Goal: Task Accomplishment & Management: Manage account settings

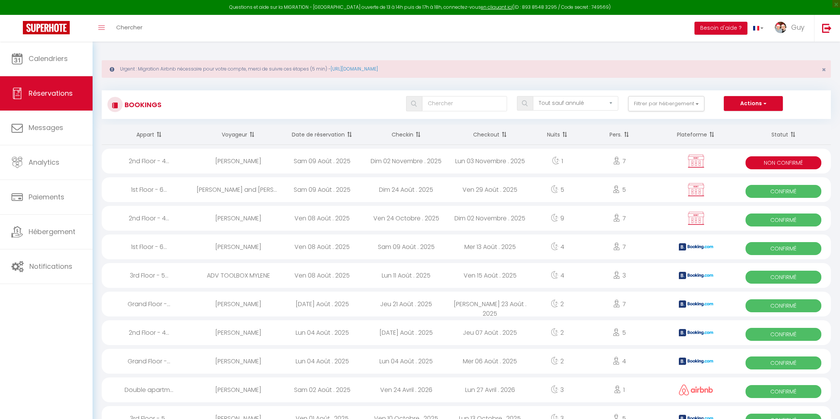
select select "not_cancelled"
click at [56, 96] on span "Réservations" at bounding box center [51, 93] width 44 height 10
click at [312, 133] on th "Date de réservation" at bounding box center [322, 135] width 84 height 20
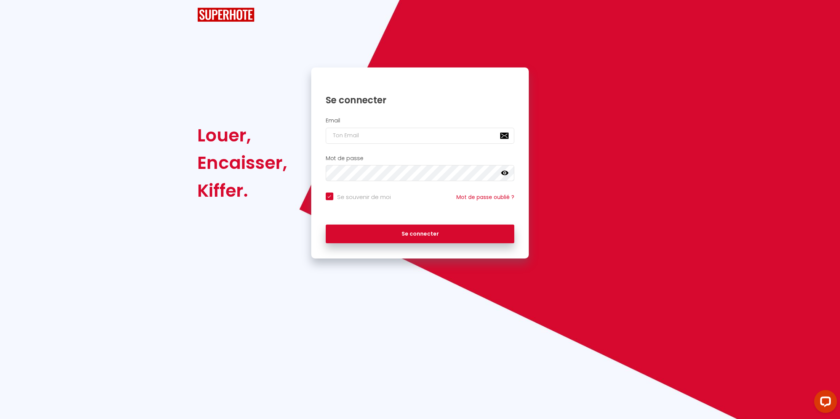
checkbox input "true"
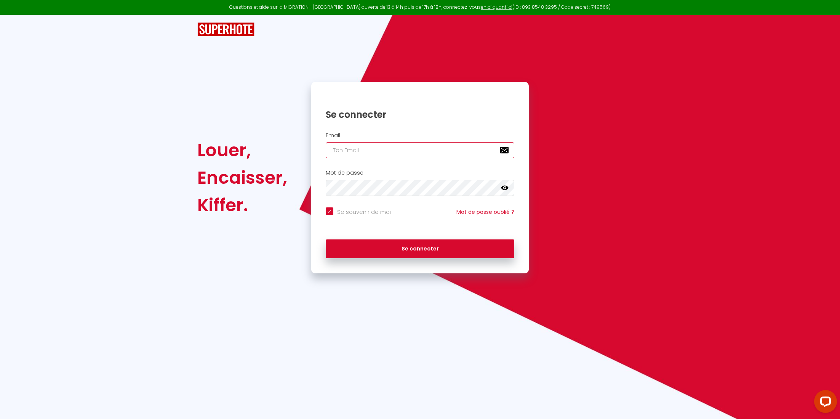
click at [366, 154] on input "email" at bounding box center [420, 150] width 189 height 16
type input "[EMAIL_ADDRESS][PERSON_NAME][DOMAIN_NAME]"
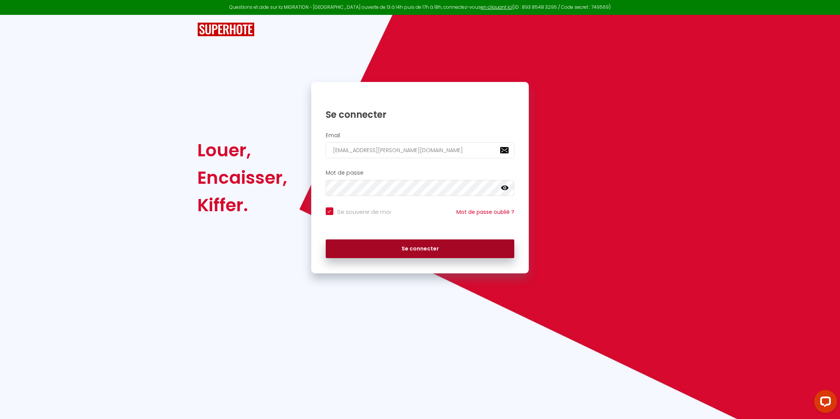
click at [428, 248] on button "Se connecter" at bounding box center [420, 248] width 189 height 19
checkbox input "true"
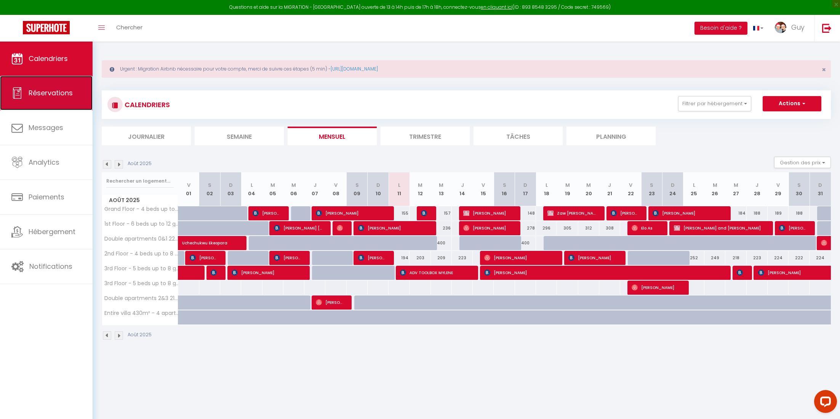
click at [39, 96] on span "Réservations" at bounding box center [51, 93] width 44 height 10
select select "not_cancelled"
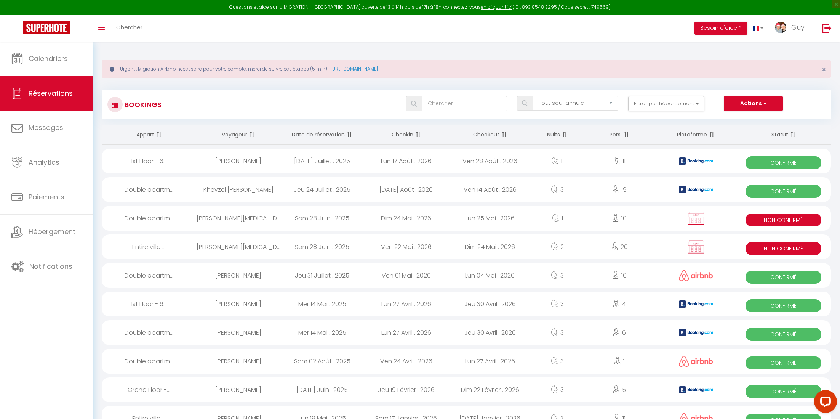
click at [332, 132] on th "Date de réservation" at bounding box center [322, 135] width 84 height 20
